Goal: Task Accomplishment & Management: Use online tool/utility

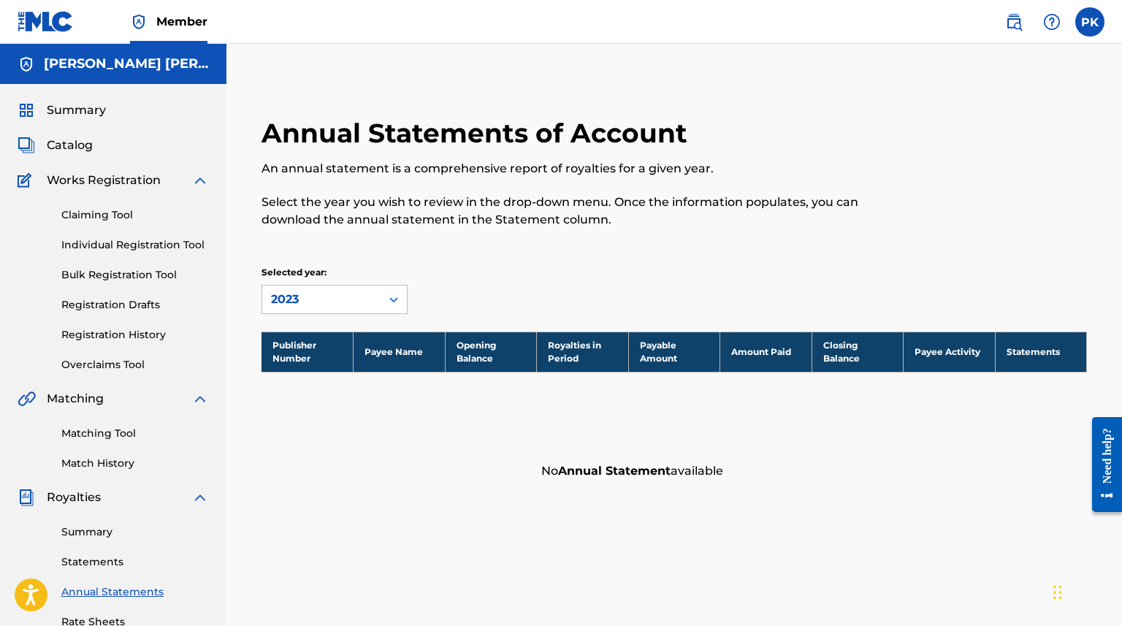
click at [113, 213] on link "Claiming Tool" at bounding box center [135, 214] width 148 height 15
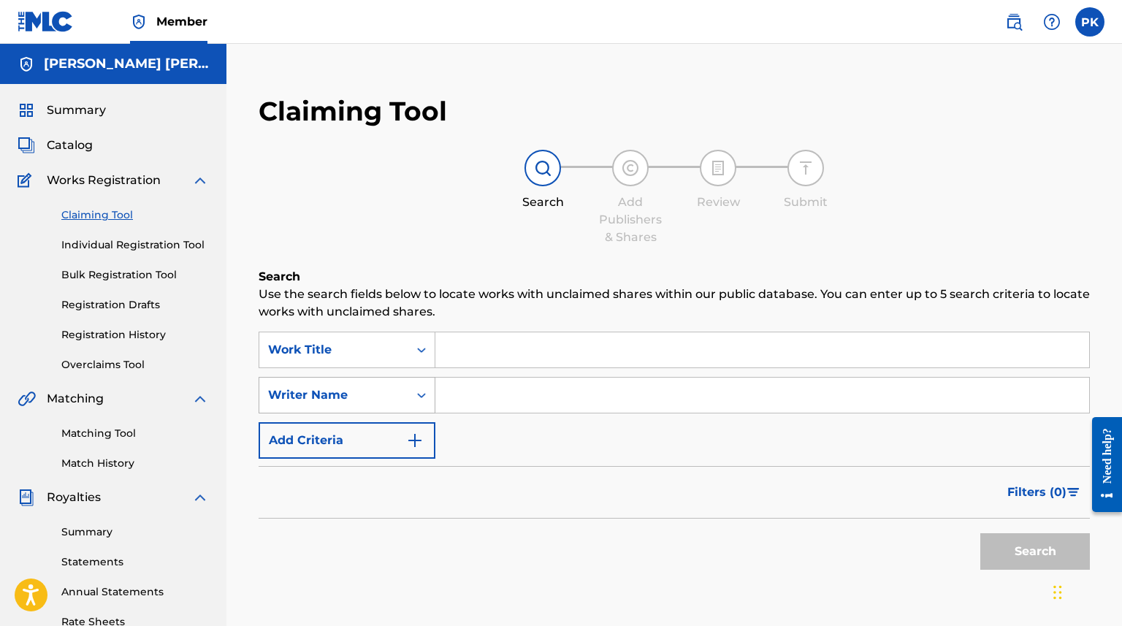
click at [395, 407] on div "Writer Name" at bounding box center [347, 395] width 177 height 37
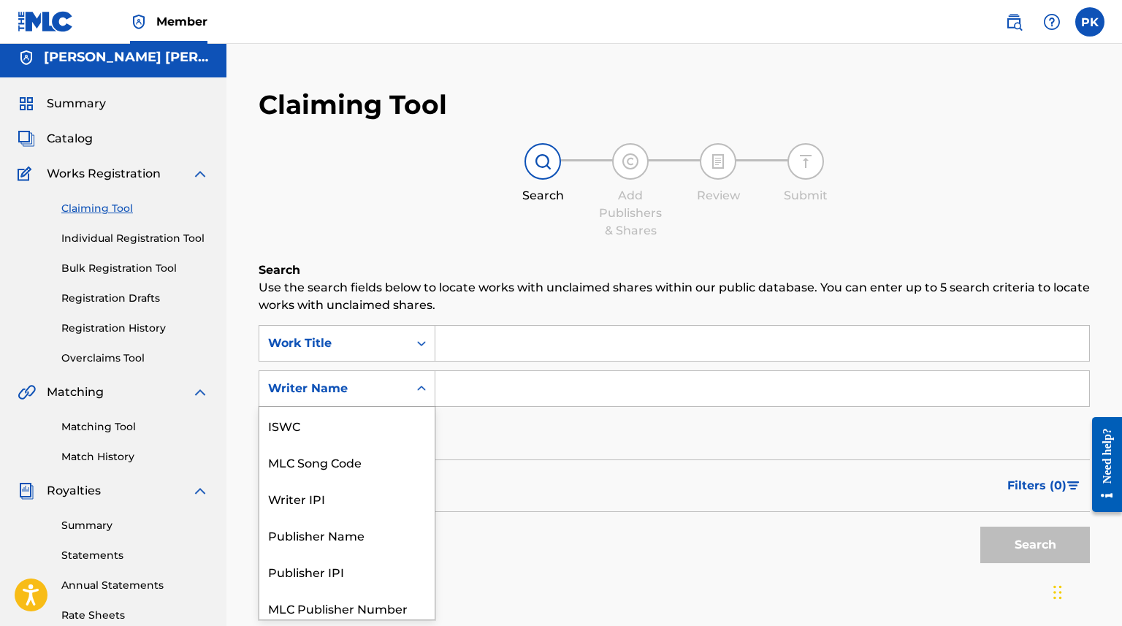
scroll to position [37, 0]
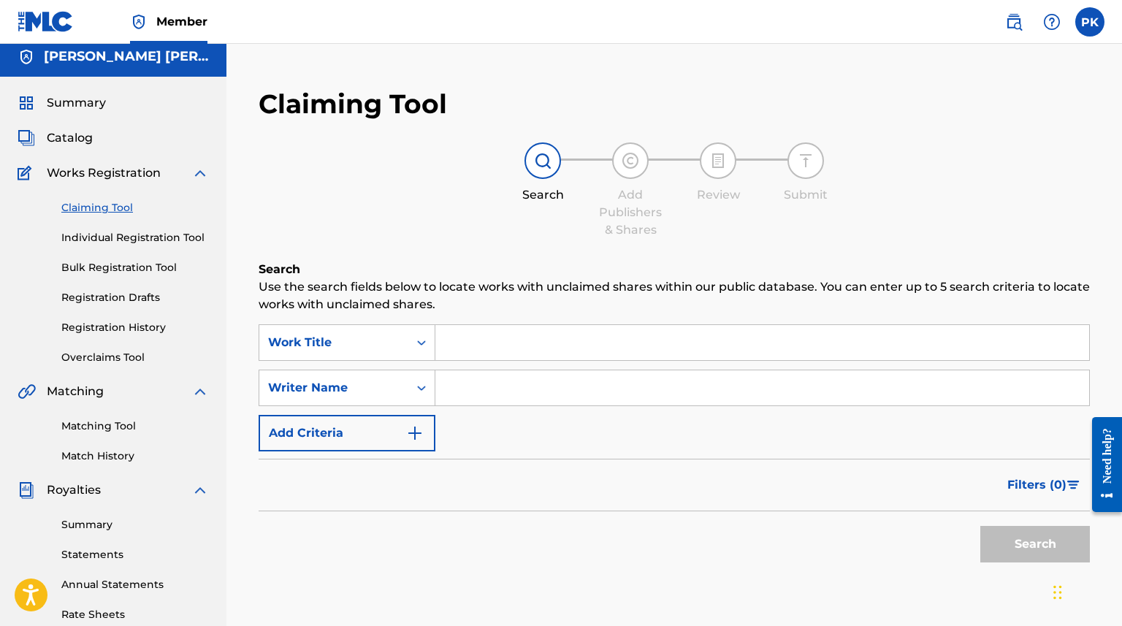
click at [429, 371] on div "Search Form" at bounding box center [421, 387] width 26 height 35
click at [377, 424] on button "Add Criteria" at bounding box center [347, 433] width 177 height 37
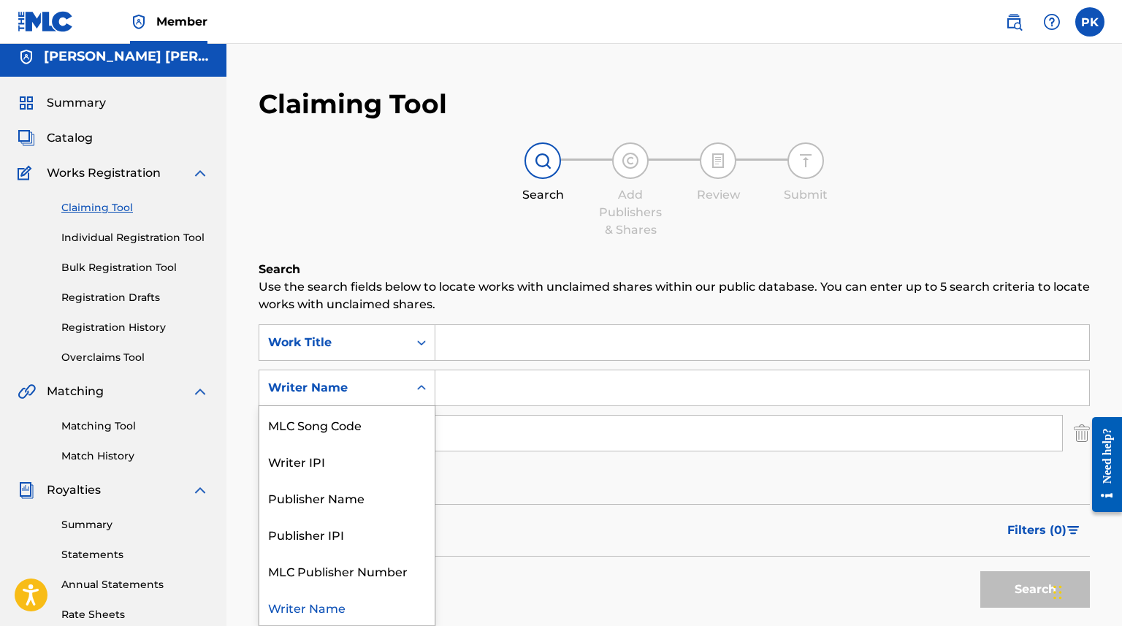
click at [397, 389] on div "Writer Name" at bounding box center [334, 388] width 132 height 18
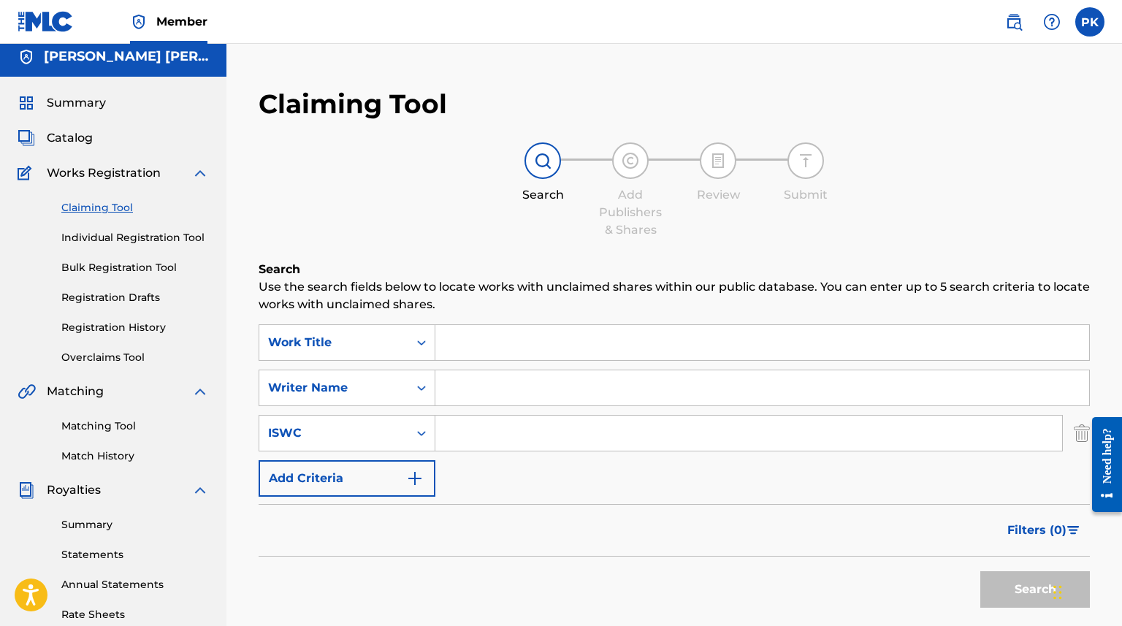
click at [400, 388] on div "Writer Name" at bounding box center [333, 388] width 149 height 28
click at [464, 387] on input "Search Form" at bounding box center [762, 387] width 654 height 35
click at [1035, 590] on button "Search" at bounding box center [1035, 589] width 110 height 37
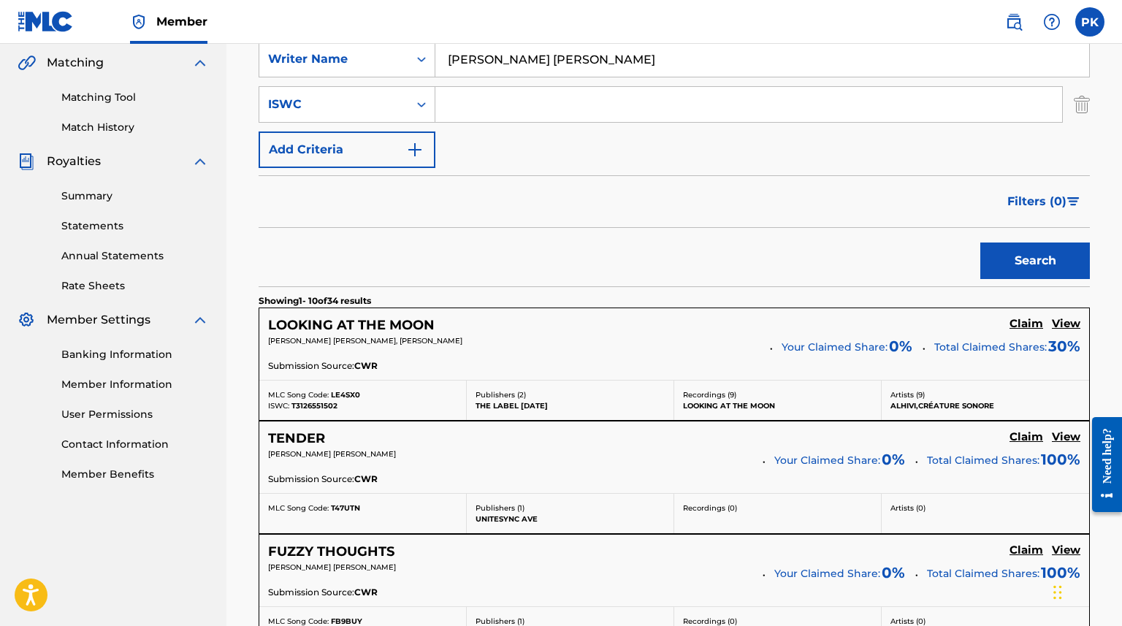
scroll to position [500, 0]
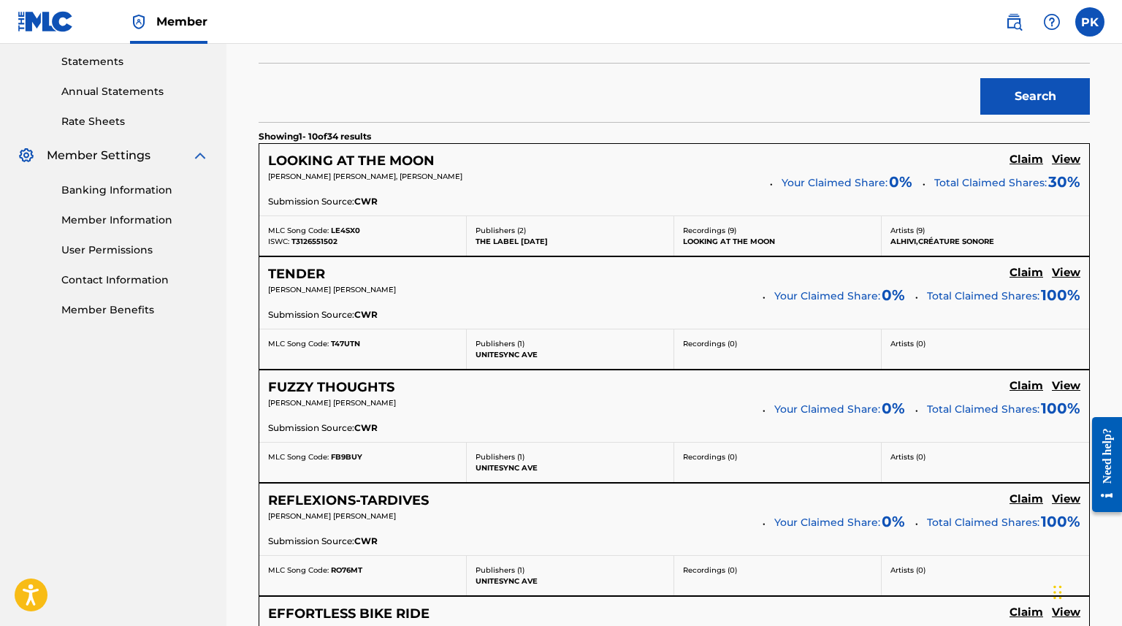
type input "[PERSON_NAME] [PERSON_NAME]"
click at [1071, 271] on h5 "View" at bounding box center [1066, 273] width 28 height 14
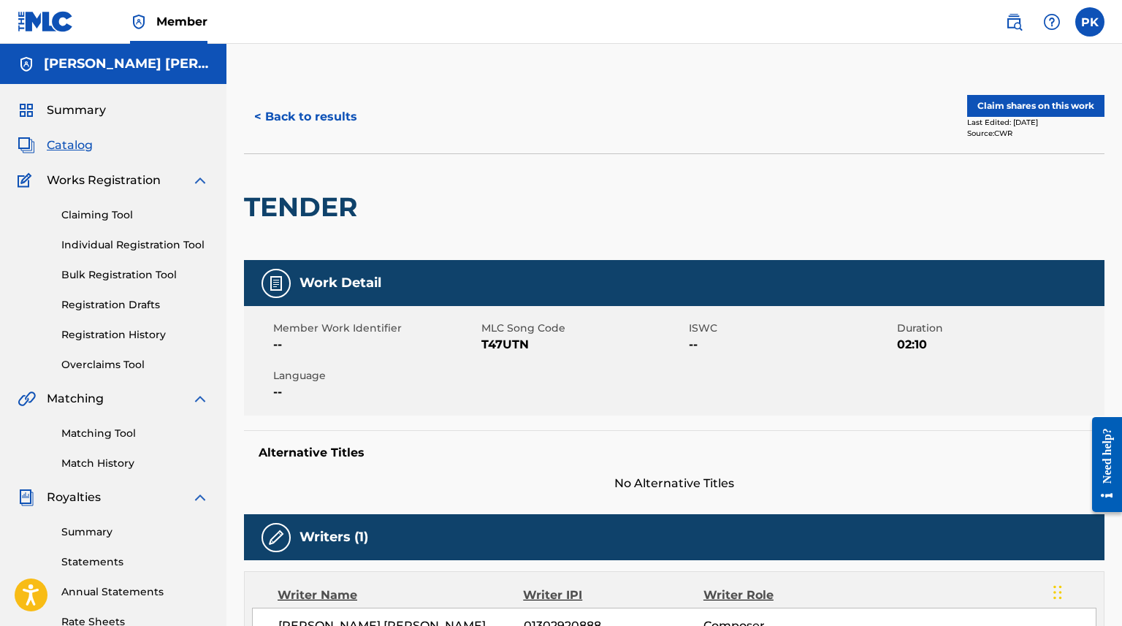
click at [341, 117] on button "< Back to results" at bounding box center [305, 117] width 123 height 37
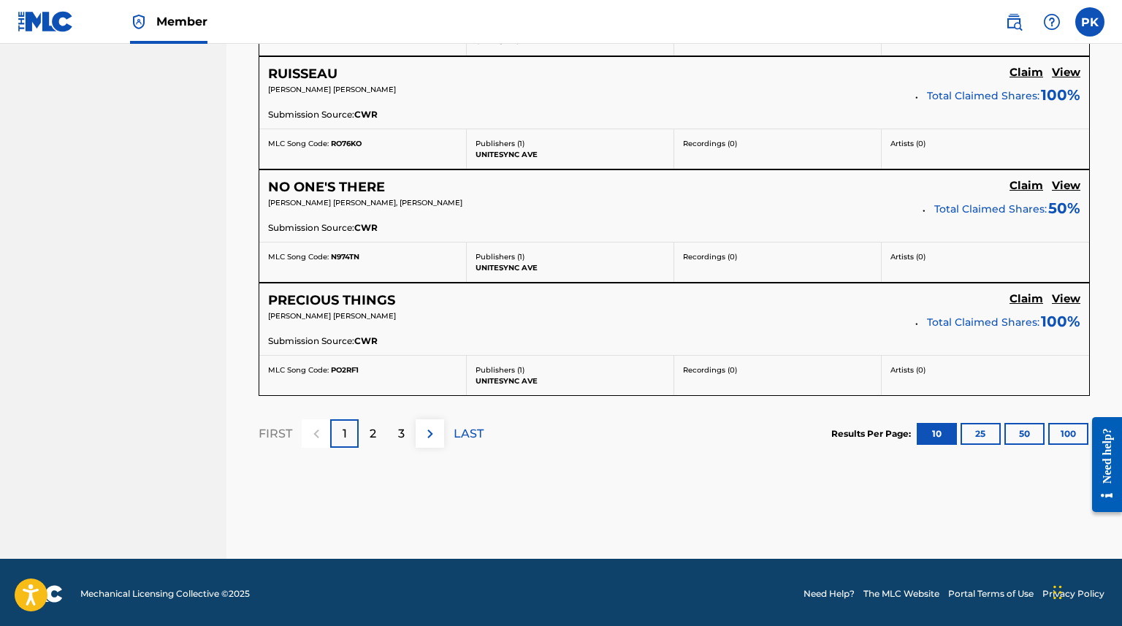
scroll to position [1379, 0]
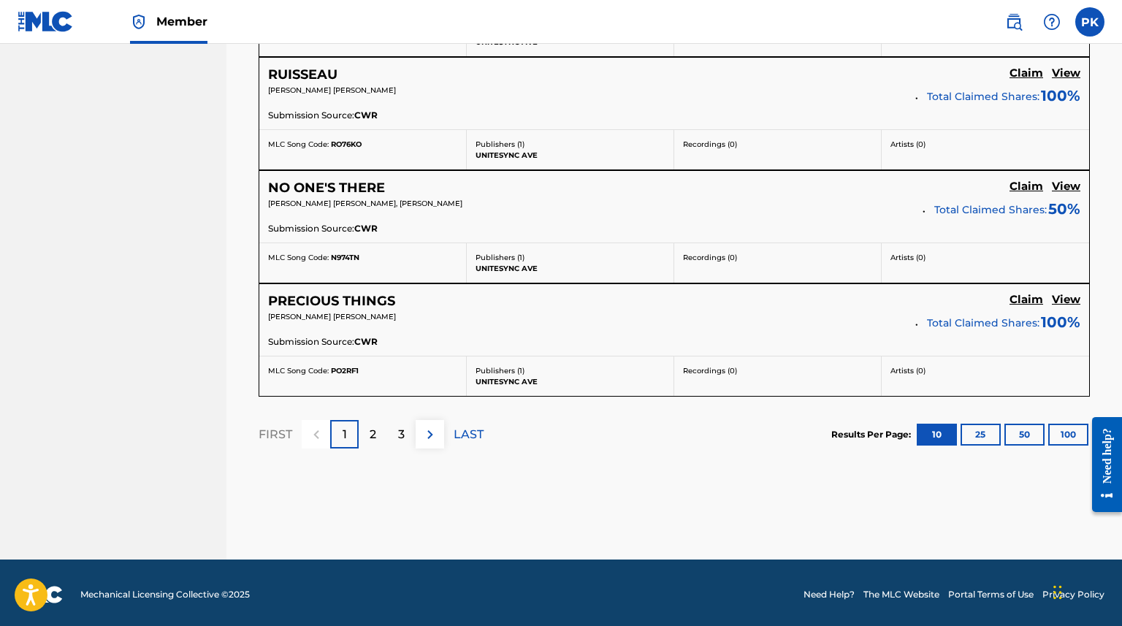
click at [1063, 424] on button "100" at bounding box center [1068, 435] width 40 height 22
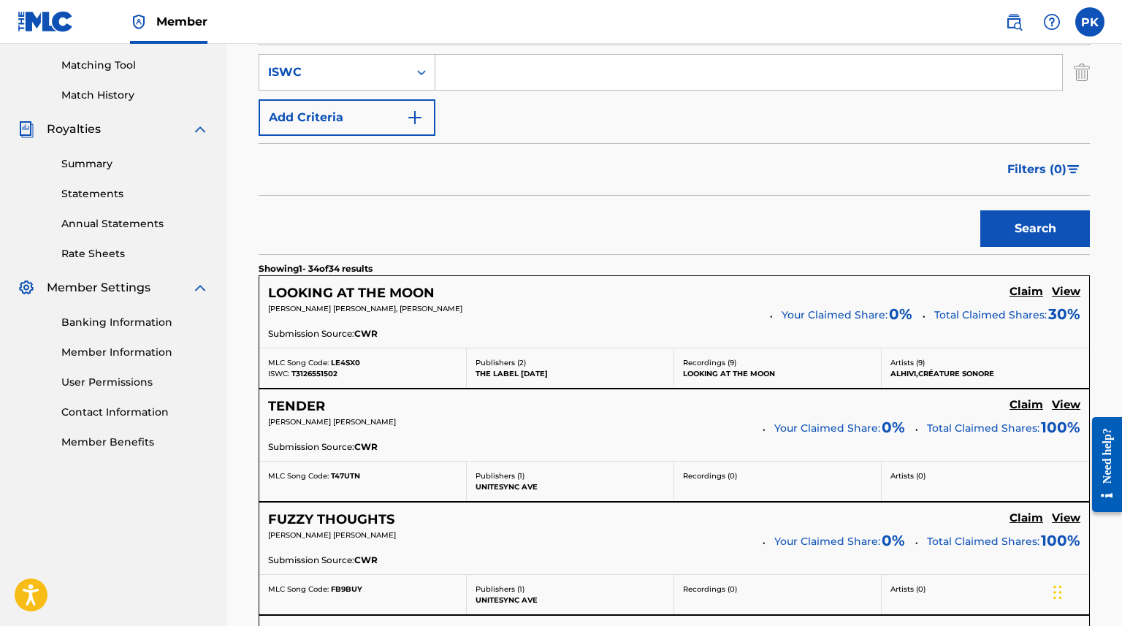
scroll to position [367, 0]
click at [755, 186] on div "Filters ( 0 )" at bounding box center [674, 170] width 831 height 53
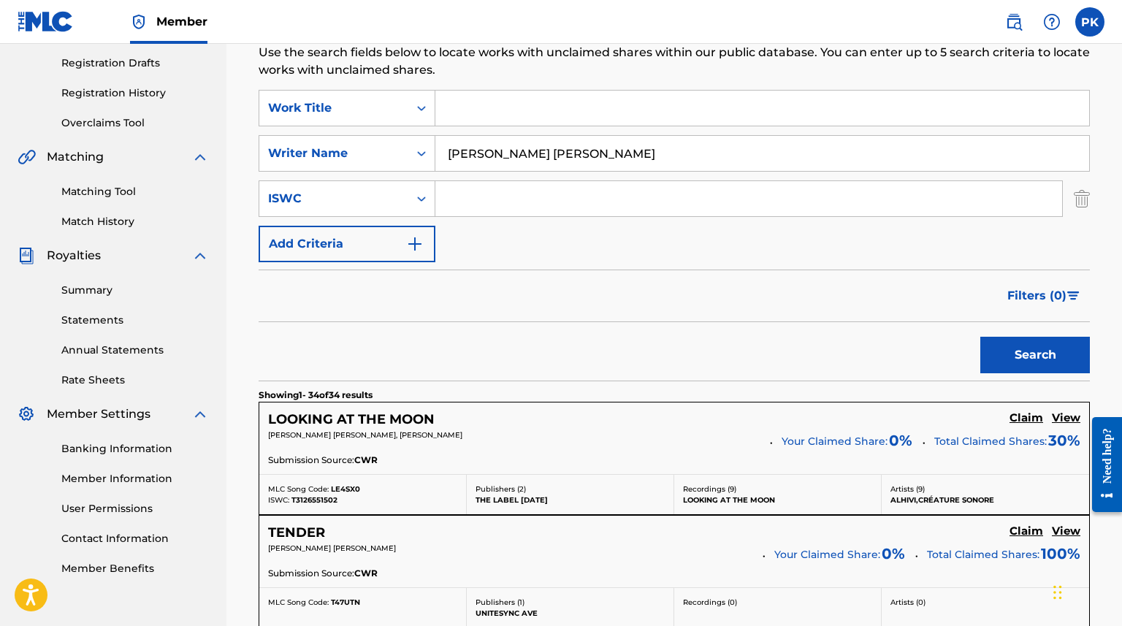
scroll to position [240, 0]
